Goal: Navigation & Orientation: Find specific page/section

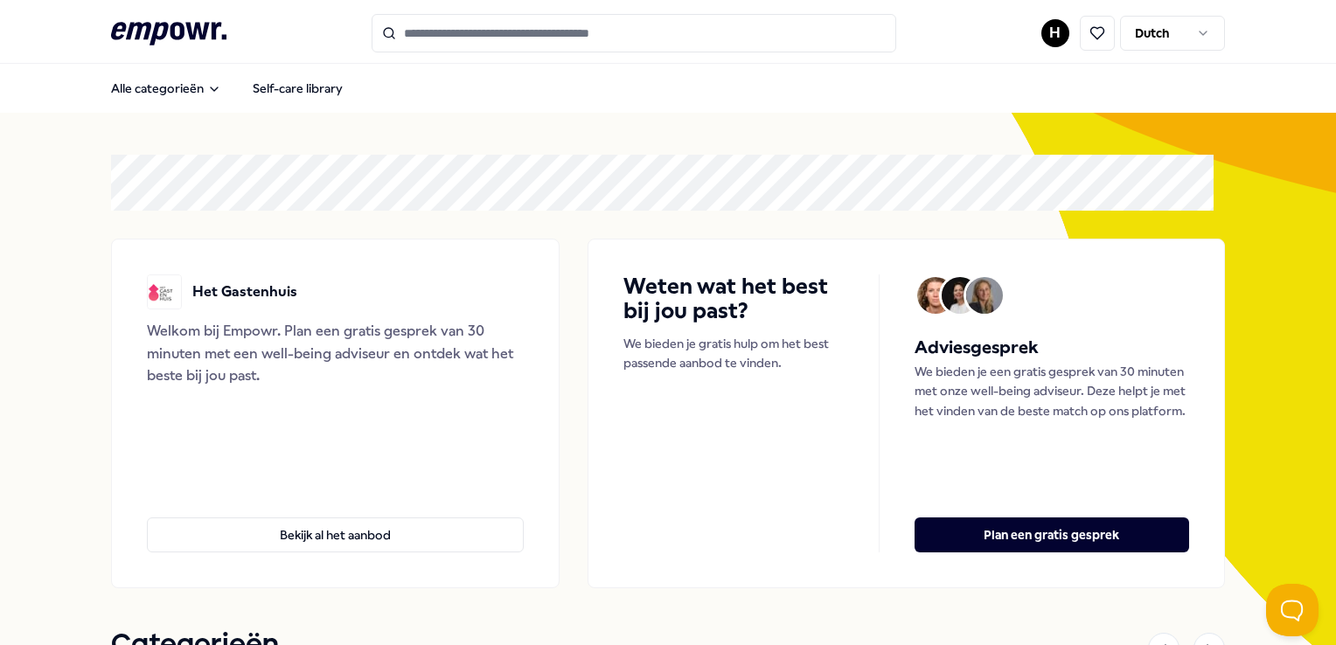
click at [1051, 29] on html ".empowr-logo_svg__cls-1{fill:#03032f} H Dutch Alle categorieën Self-care librar…" at bounding box center [668, 322] width 1336 height 645
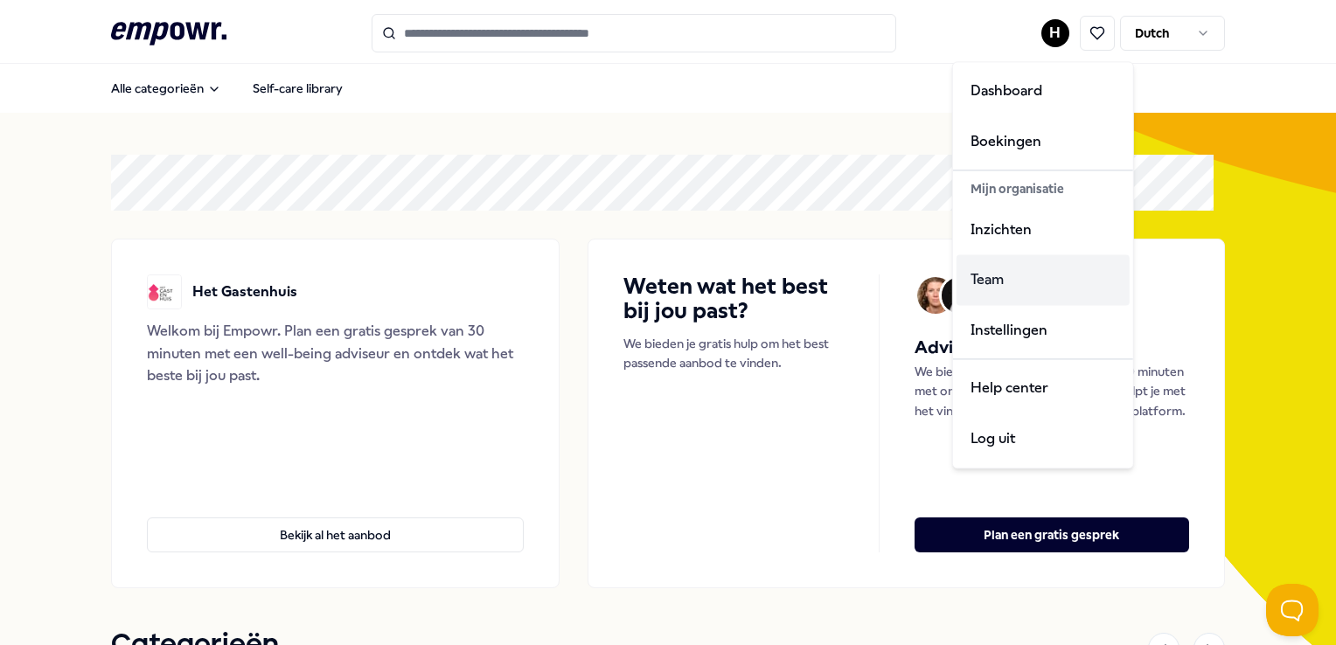
click at [983, 260] on div "Team" at bounding box center [1042, 280] width 173 height 51
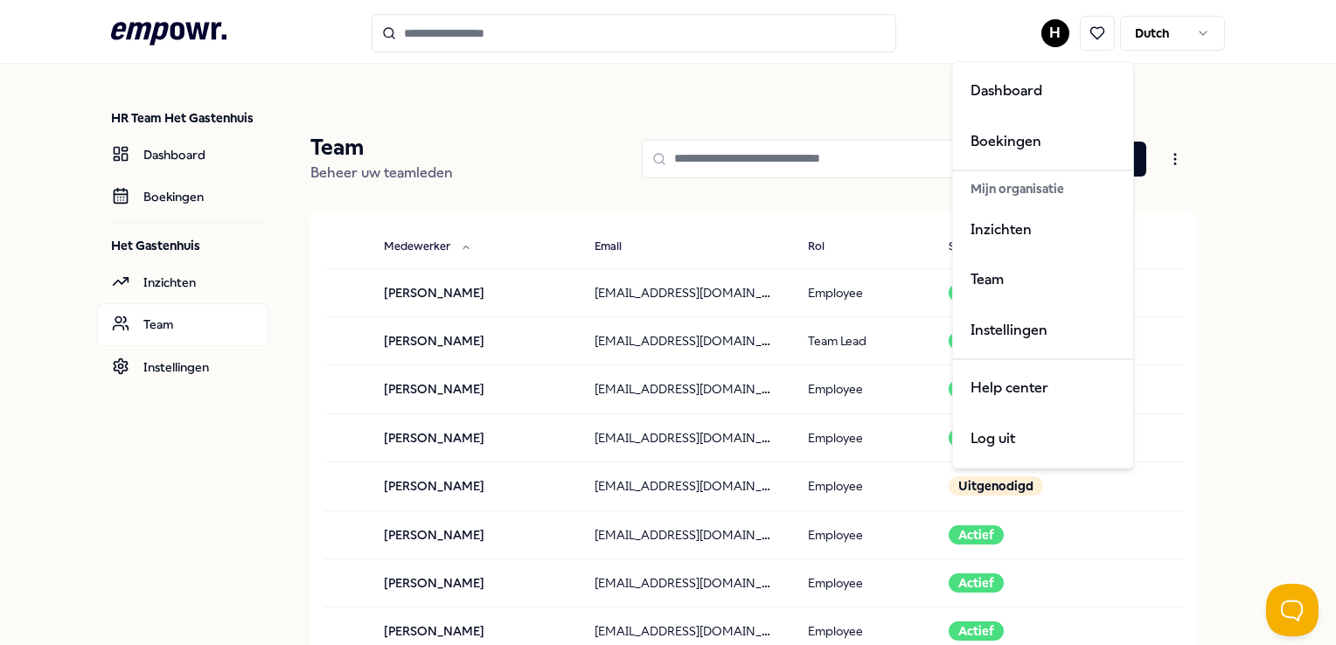
click at [1035, 33] on html ".empowr-logo_svg__cls-1{fill:#03032f} H [DEMOGRAPHIC_DATA] HR Team Het Gastenhu…" at bounding box center [668, 322] width 1336 height 645
click at [158, 156] on html ".empowr-logo_svg__cls-1{fill:#03032f} H [DEMOGRAPHIC_DATA] HR Team Het Gastenhu…" at bounding box center [668, 322] width 1336 height 645
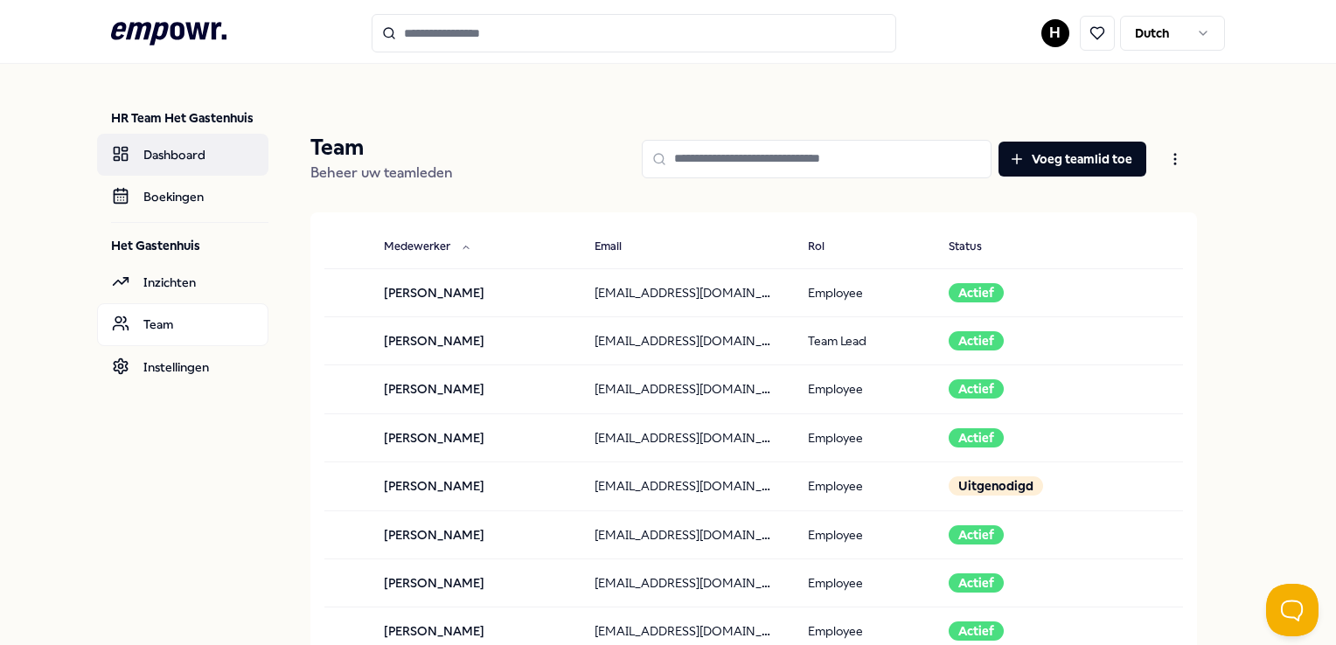
click at [158, 156] on link "Dashboard" at bounding box center [182, 155] width 171 height 42
